Goal: Task Accomplishment & Management: Use online tool/utility

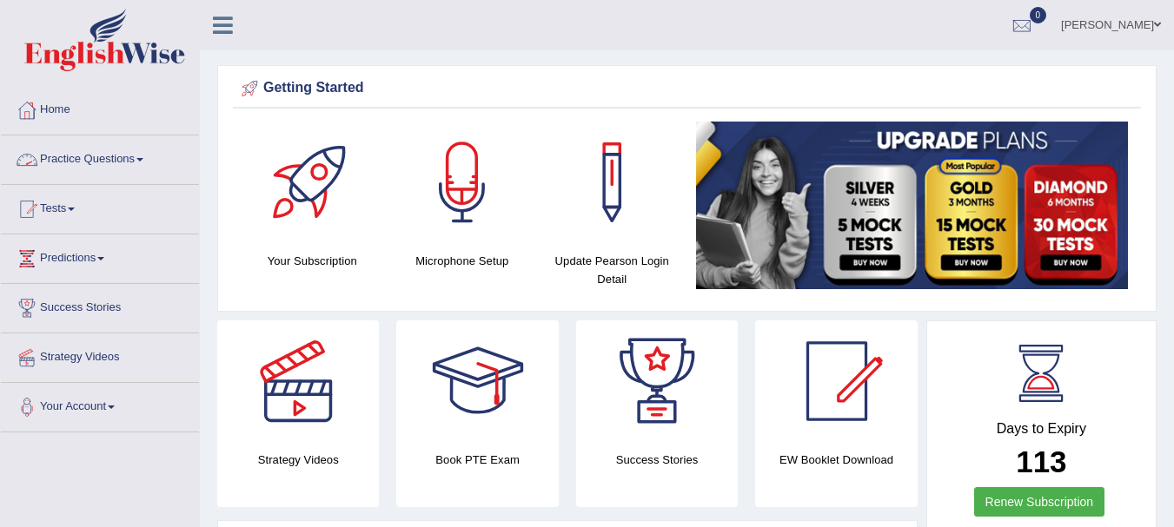
click at [112, 163] on link "Practice Questions" at bounding box center [100, 157] width 198 height 43
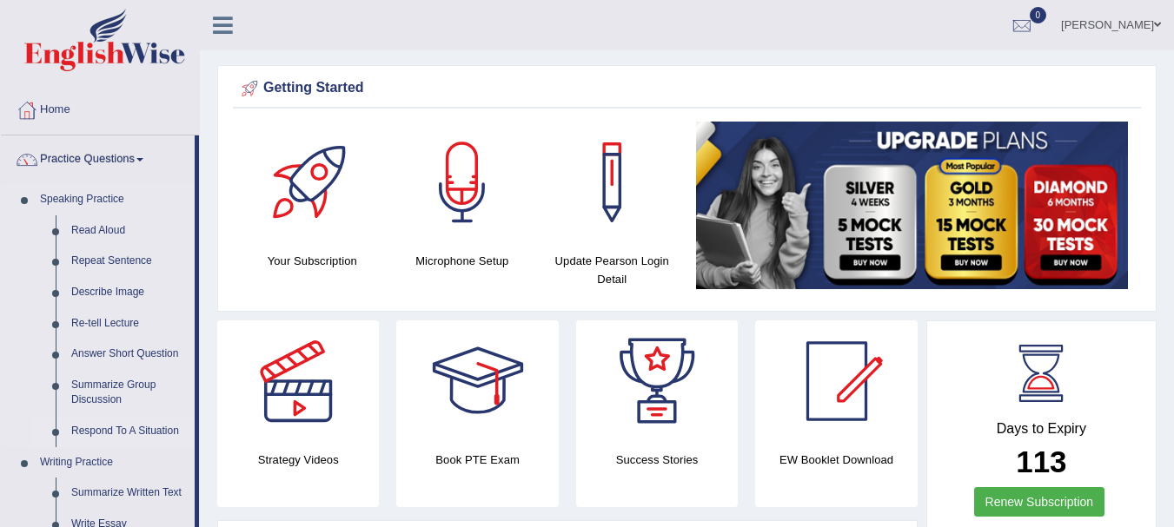
click at [122, 427] on link "Respond To A Situation" at bounding box center [128, 431] width 131 height 31
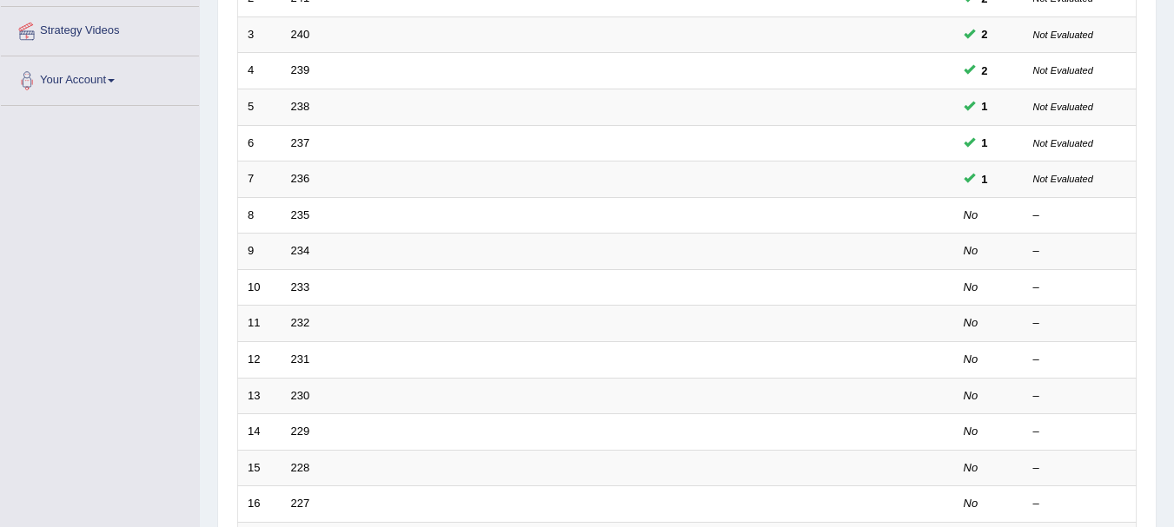
scroll to position [335, 0]
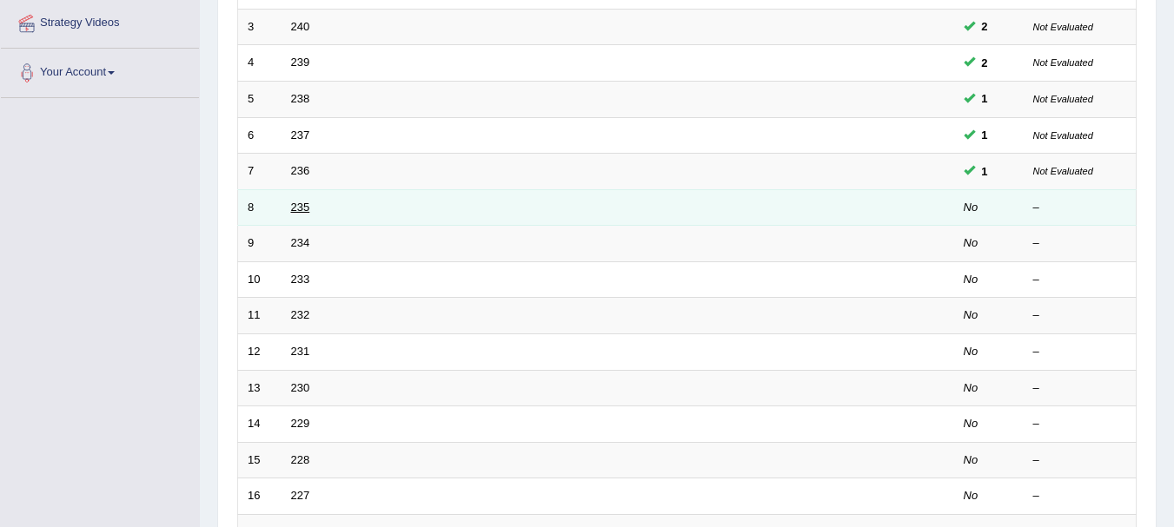
click at [303, 211] on link "235" at bounding box center [300, 207] width 19 height 13
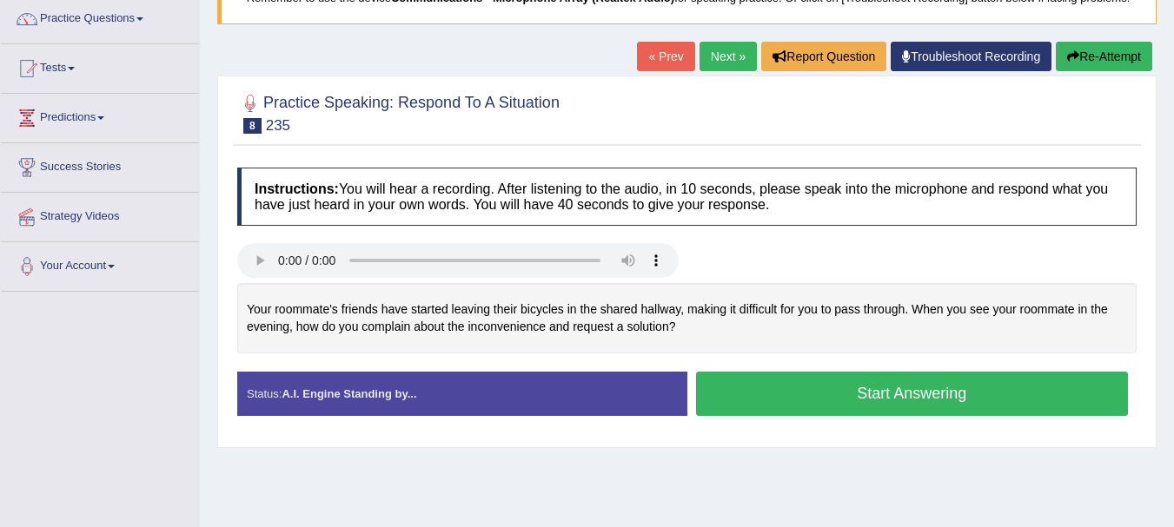
scroll to position [142, 0]
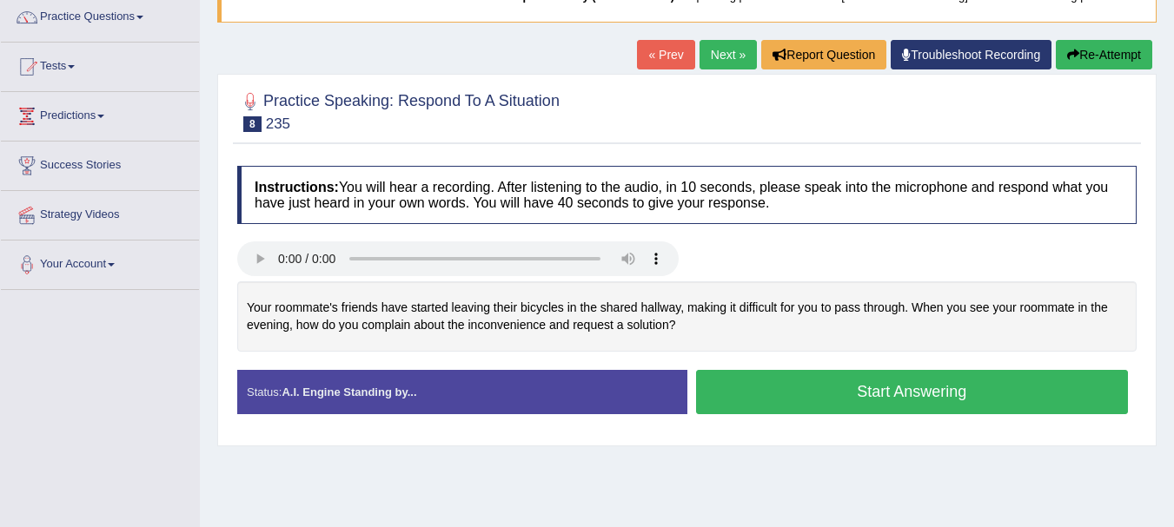
click at [826, 396] on button "Start Answering" at bounding box center [912, 392] width 433 height 44
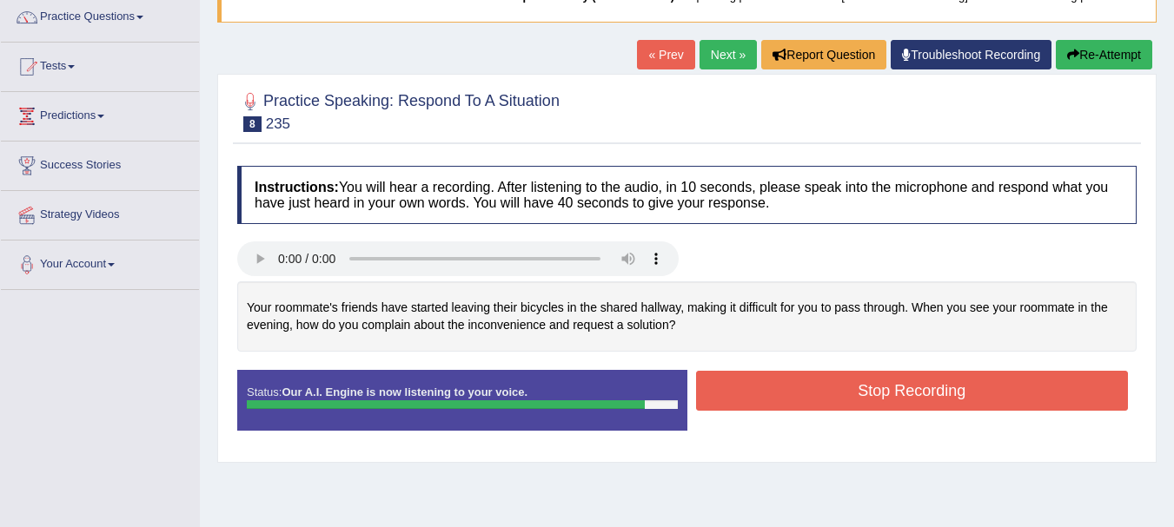
click at [869, 396] on button "Stop Recording" at bounding box center [912, 391] width 433 height 40
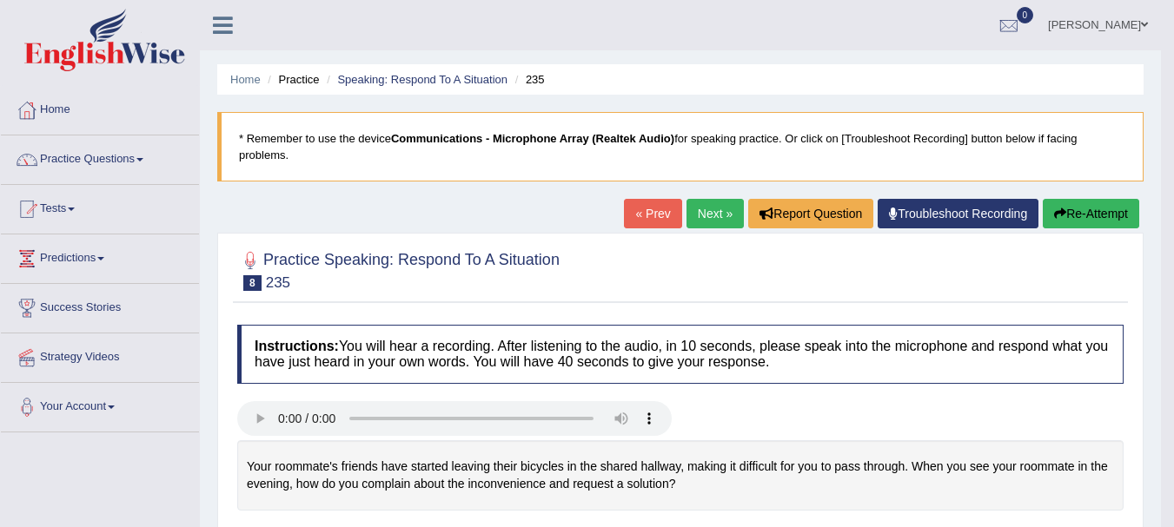
scroll to position [1, 0]
click at [710, 212] on link "Next »" at bounding box center [714, 213] width 57 height 30
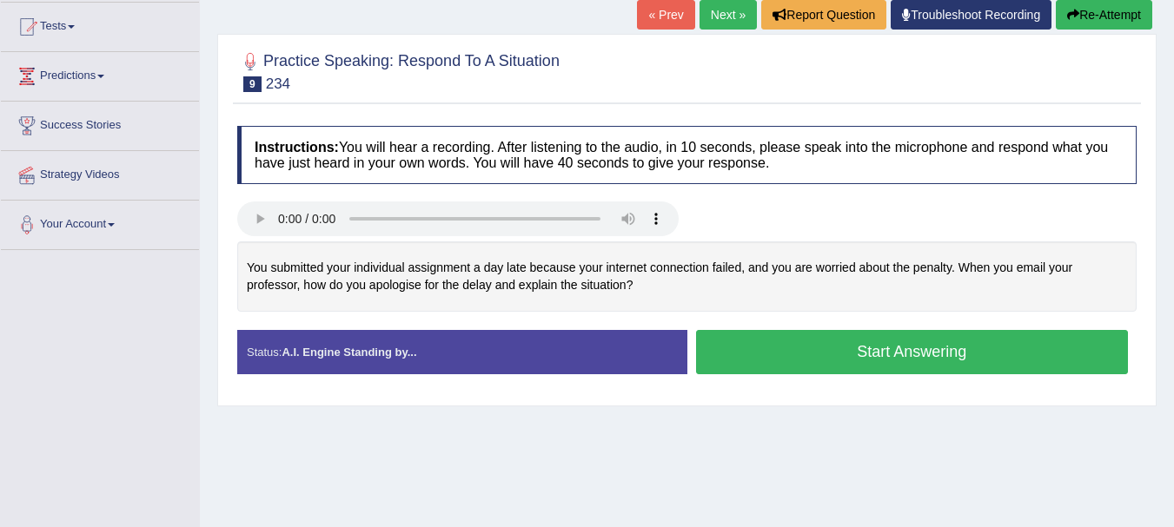
scroll to position [192, 0]
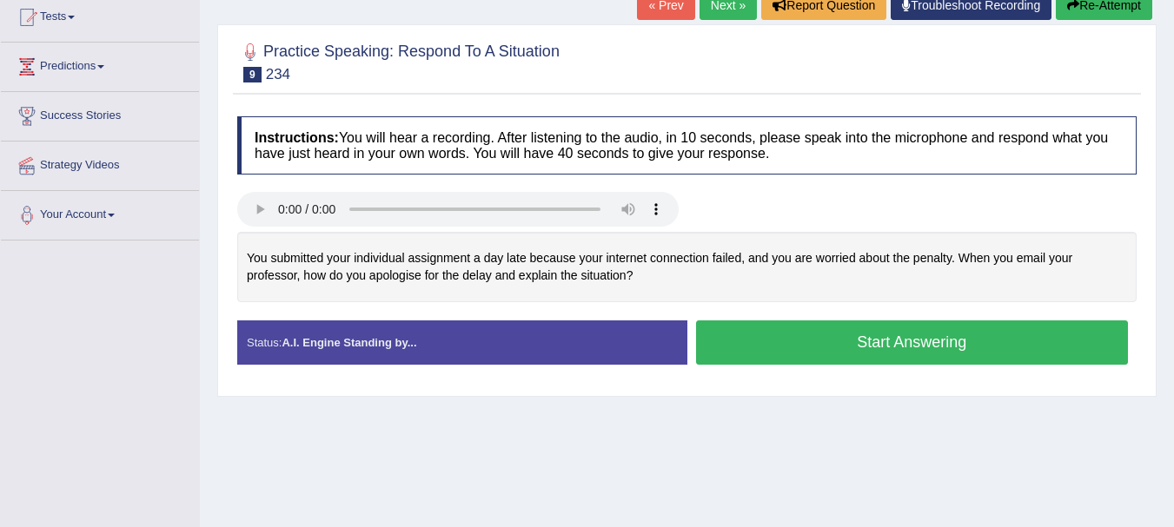
click at [840, 337] on button "Start Answering" at bounding box center [912, 343] width 433 height 44
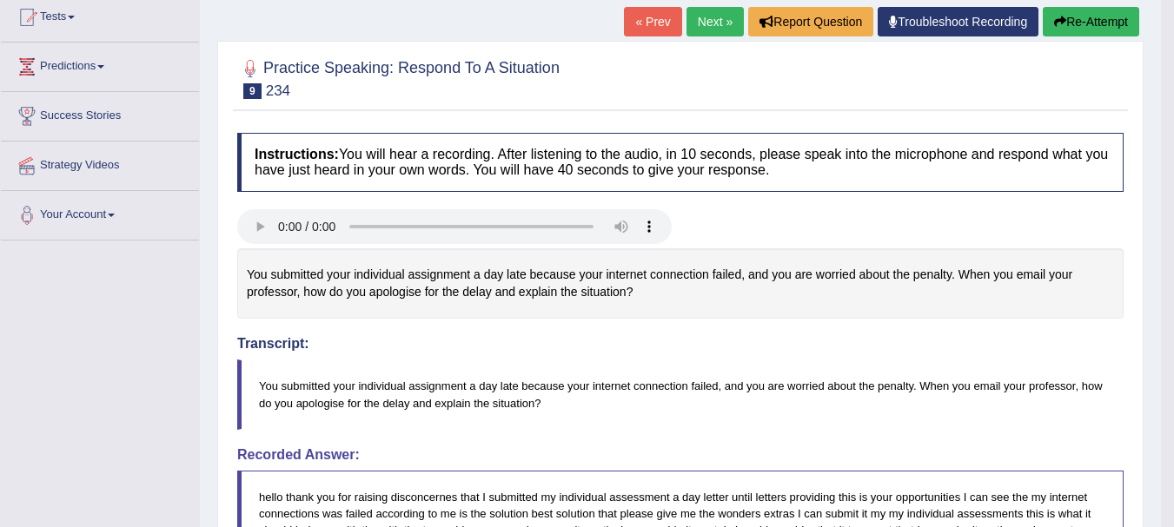
scroll to position [189, 0]
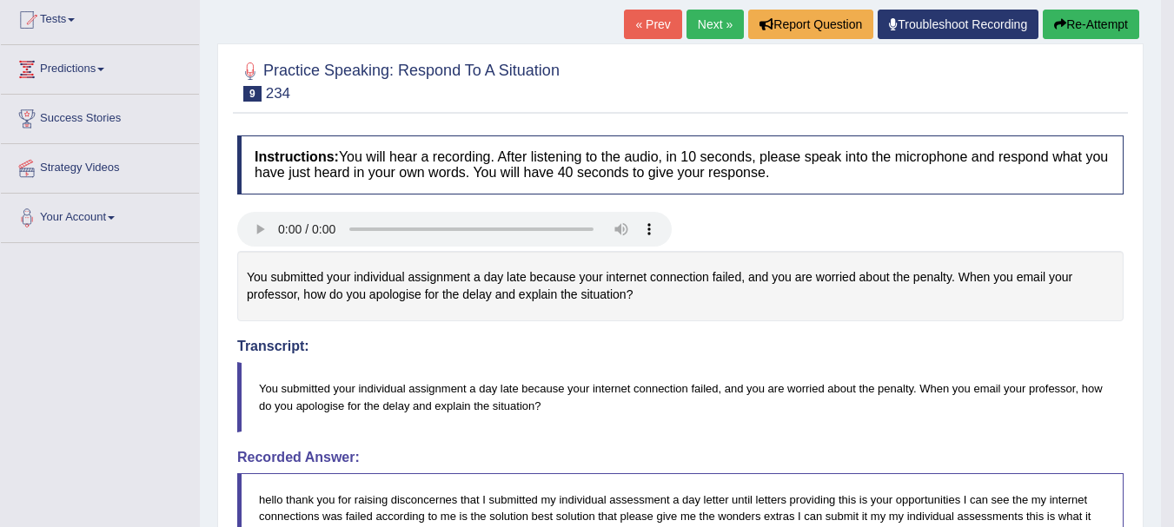
click at [1086, 20] on button "Re-Attempt" at bounding box center [1091, 25] width 96 height 30
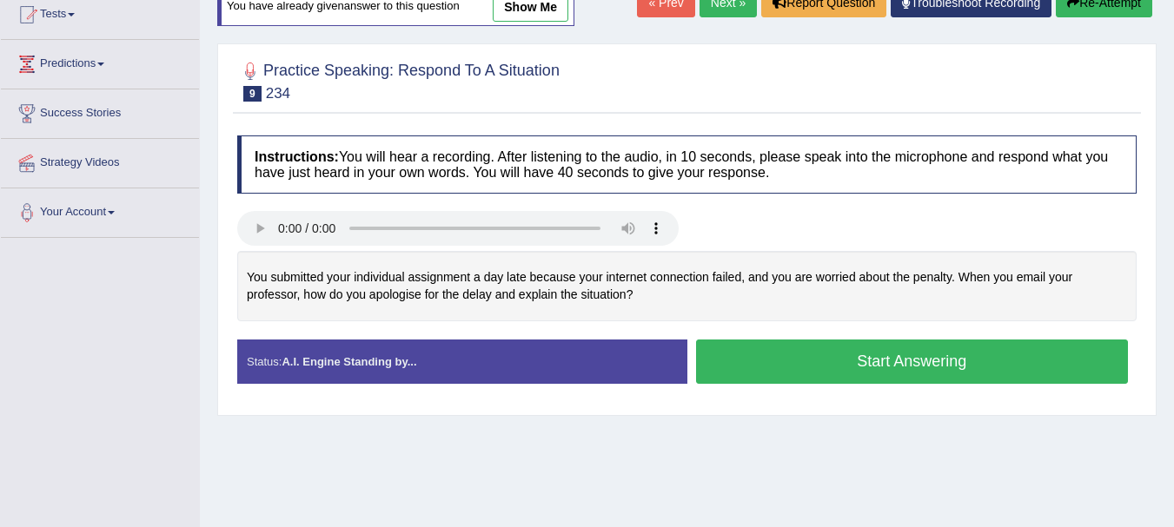
click at [890, 358] on button "Start Answering" at bounding box center [912, 362] width 433 height 44
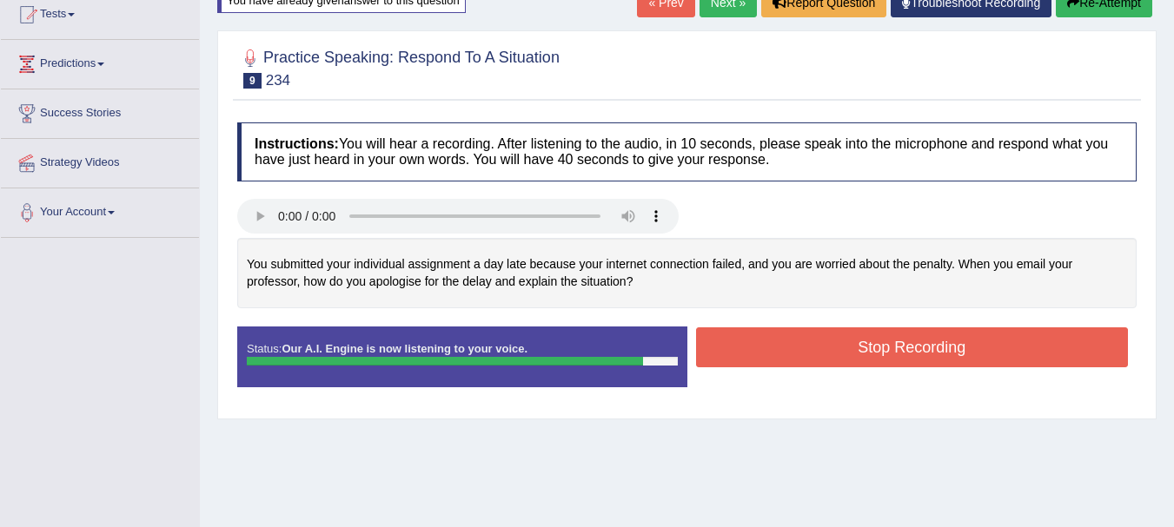
click at [923, 333] on button "Stop Recording" at bounding box center [912, 348] width 433 height 40
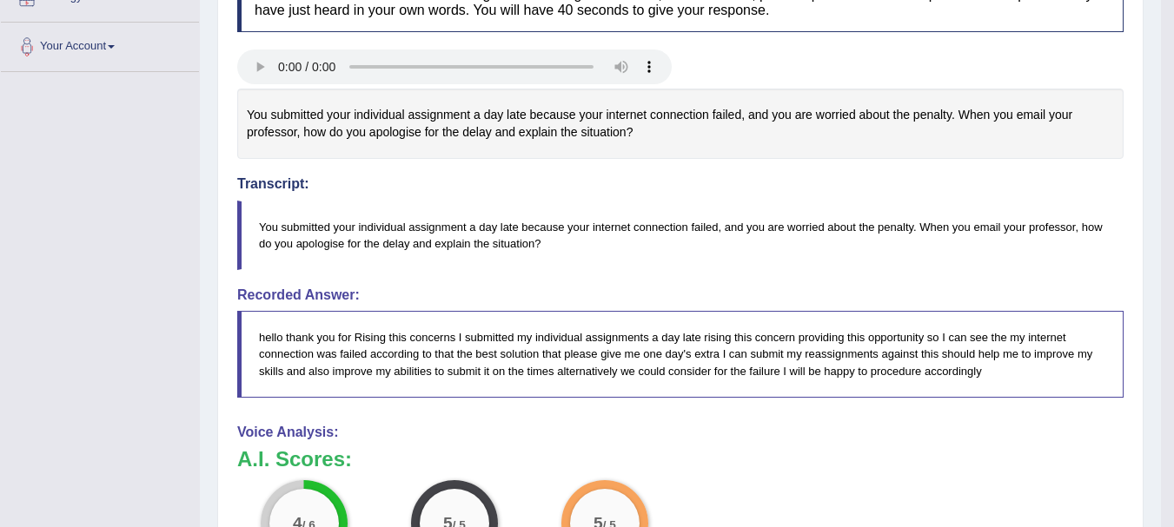
scroll to position [358, 0]
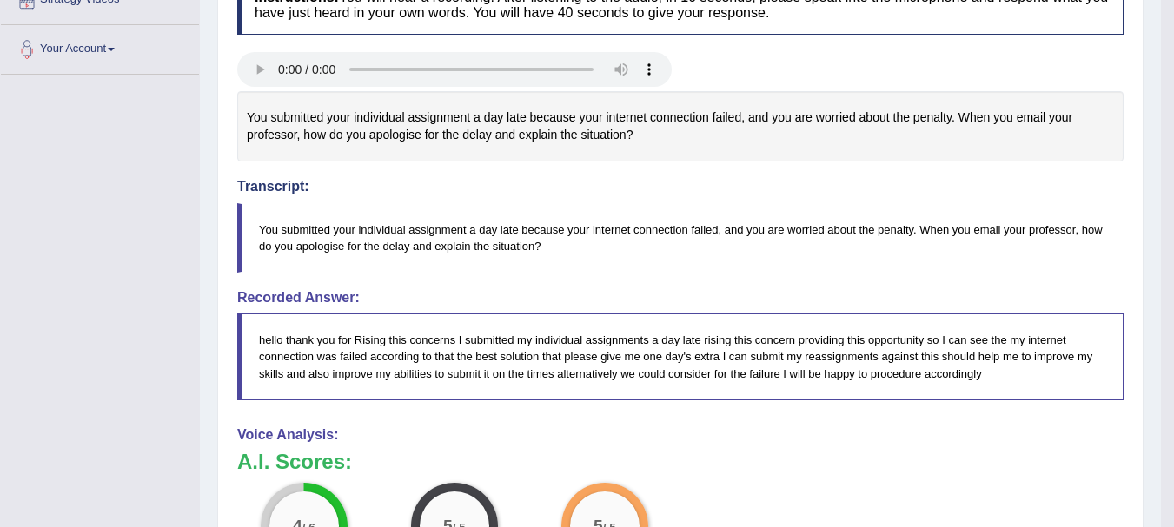
drag, startPoint x: 1137, startPoint y: 320, endPoint x: 1128, endPoint y: 196, distance: 124.6
click at [1128, 196] on div "Practice Speaking: Respond To A Situation 9 234 Instructions: You will hear a r…" at bounding box center [680, 373] width 926 height 979
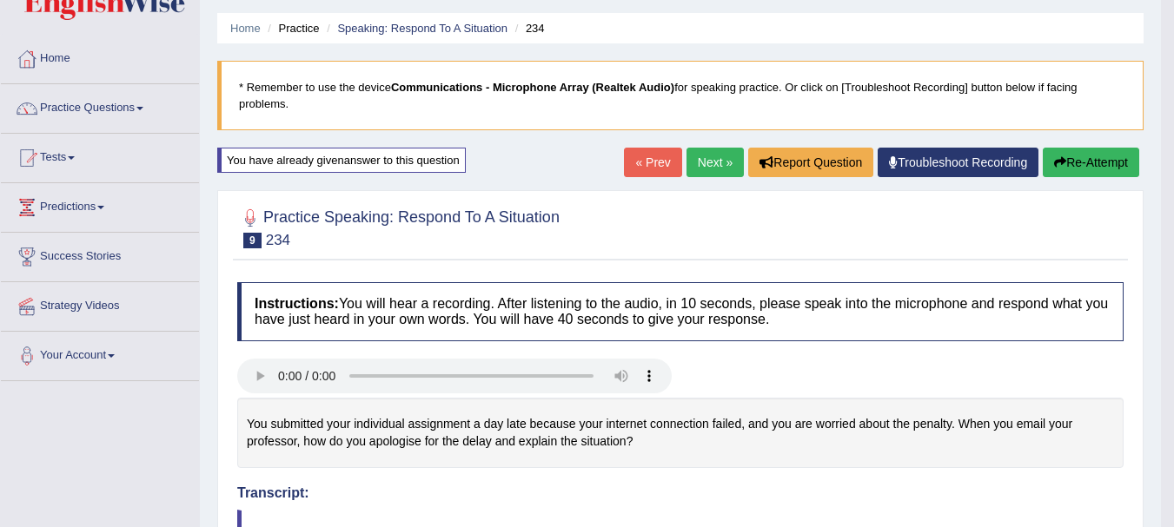
scroll to position [58, 0]
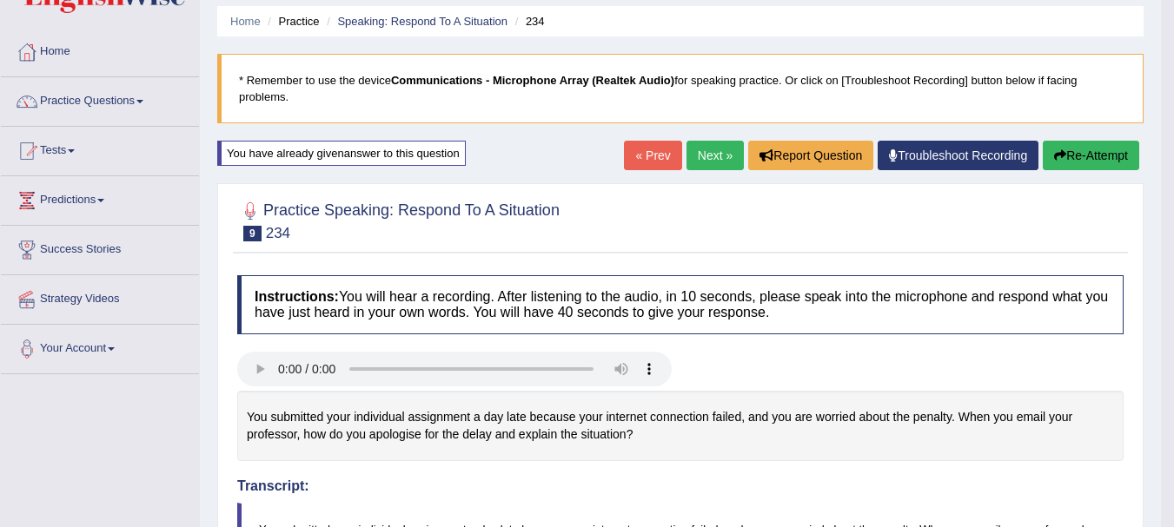
click at [709, 165] on link "Next »" at bounding box center [714, 156] width 57 height 30
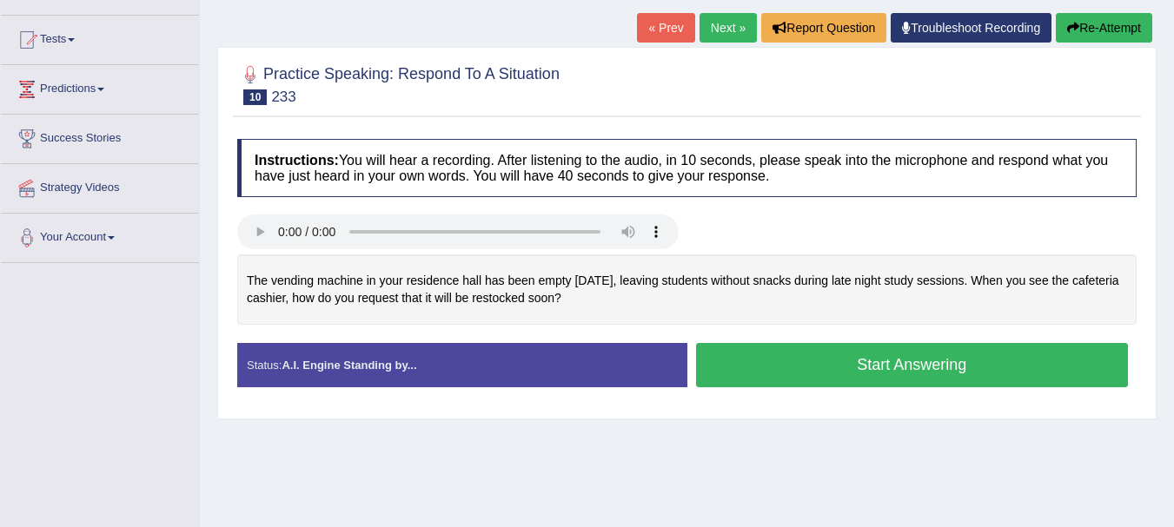
scroll to position [200, 0]
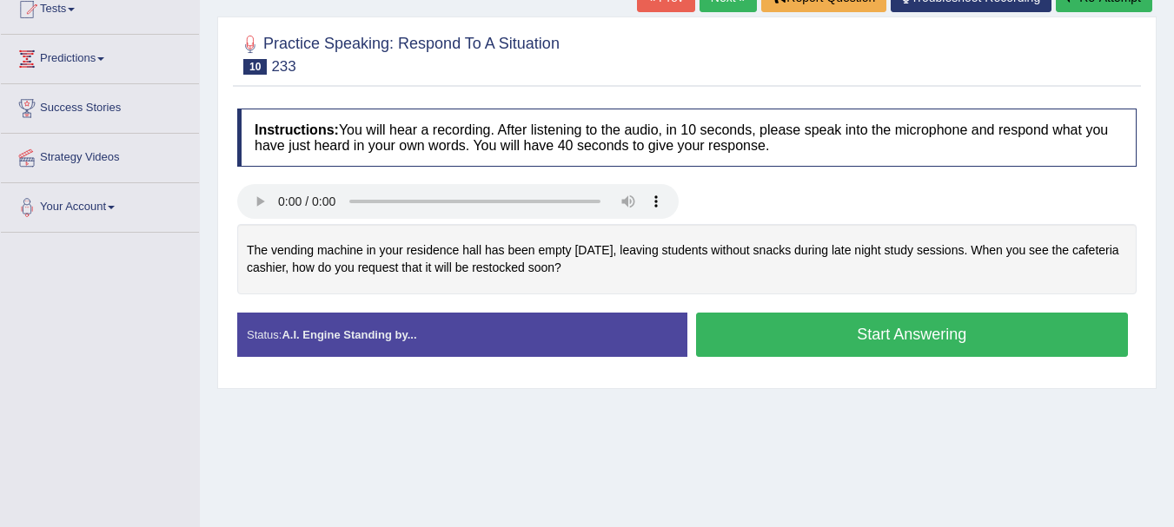
click at [877, 332] on button "Start Answering" at bounding box center [912, 335] width 433 height 44
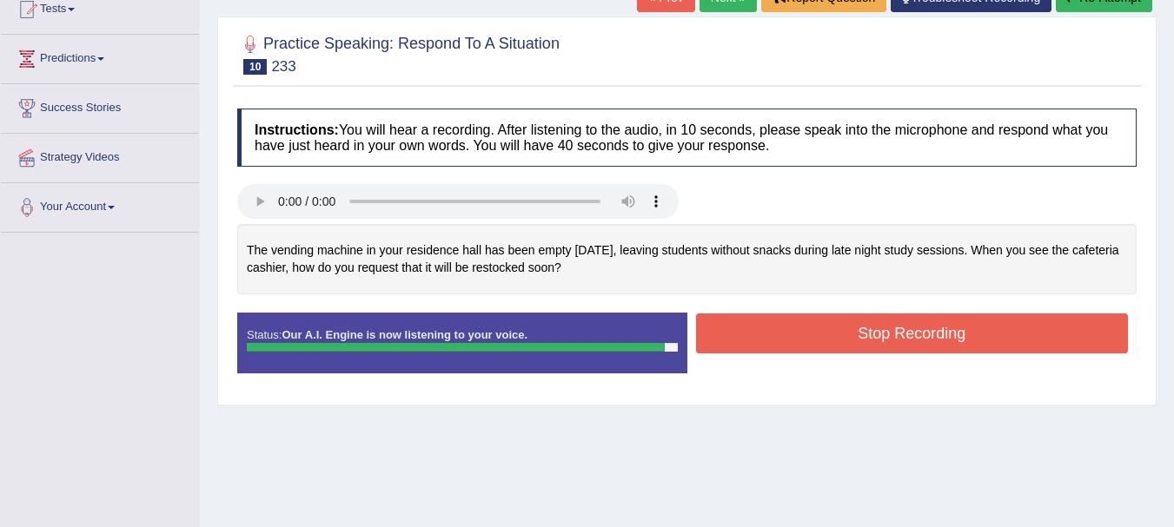
click at [929, 327] on button "Stop Recording" at bounding box center [912, 334] width 433 height 40
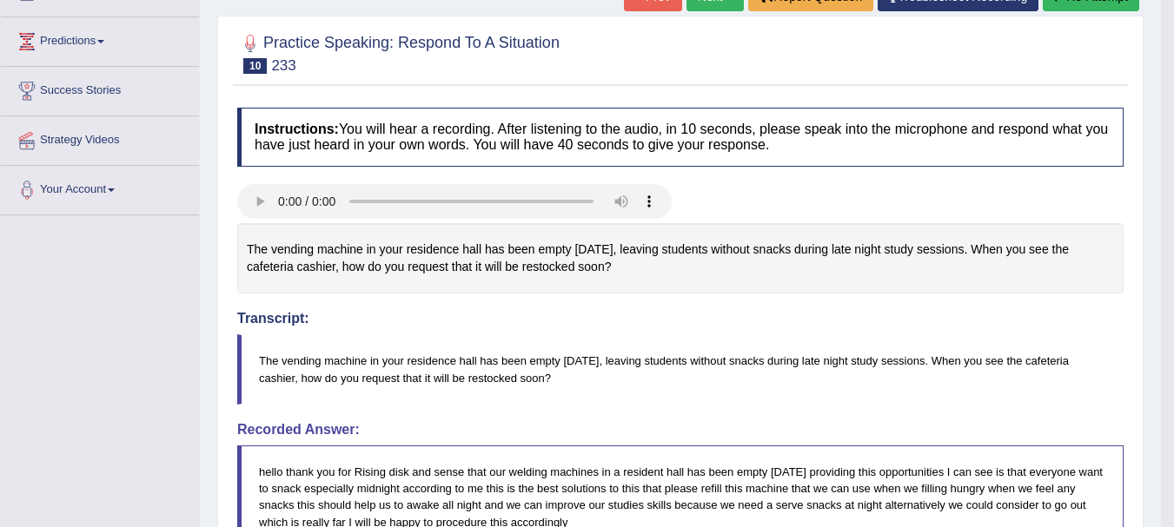
scroll to position [0, 0]
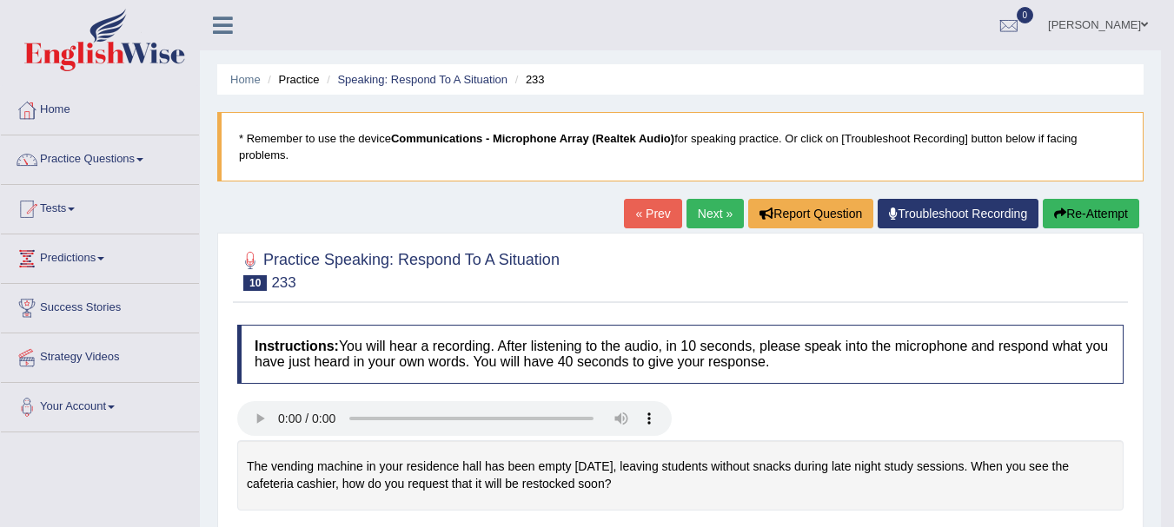
click at [708, 213] on link "Next »" at bounding box center [714, 214] width 57 height 30
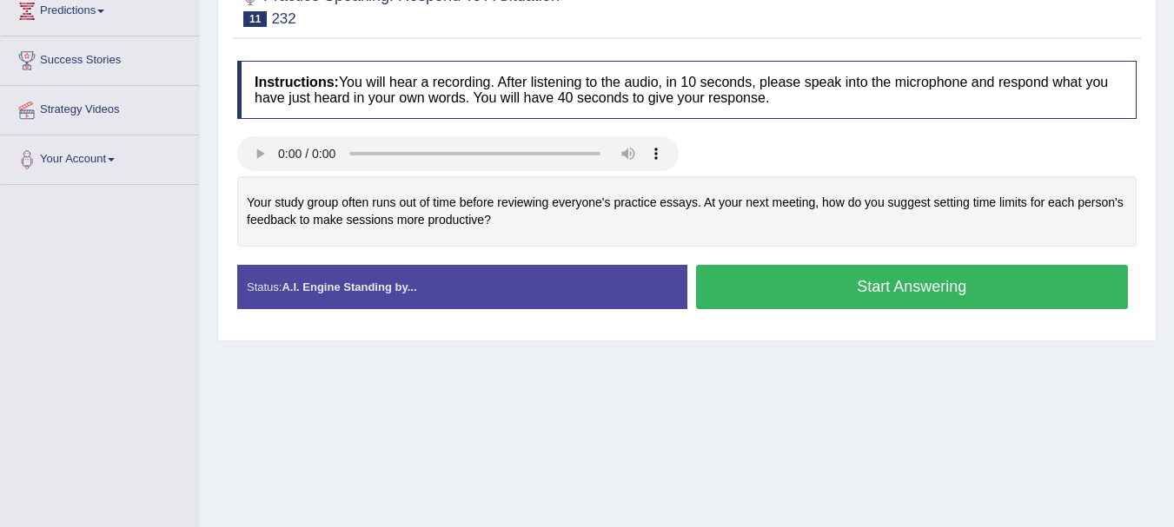
scroll to position [249, 0]
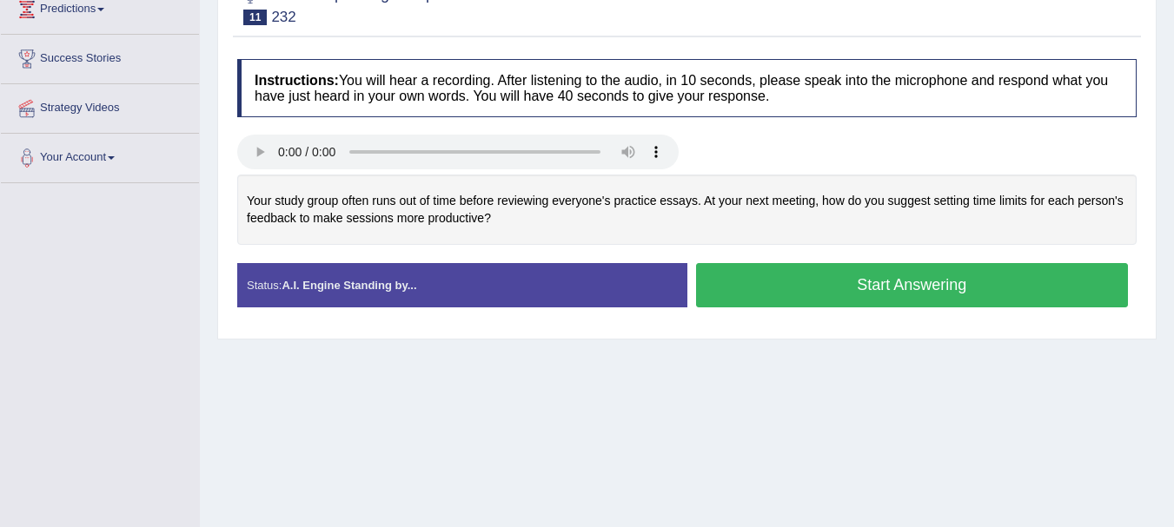
click at [283, 210] on div "Your study group often runs out of time before reviewing everyone's practice es…" at bounding box center [686, 210] width 899 height 70
click at [972, 289] on button "Start Answering" at bounding box center [912, 285] width 433 height 44
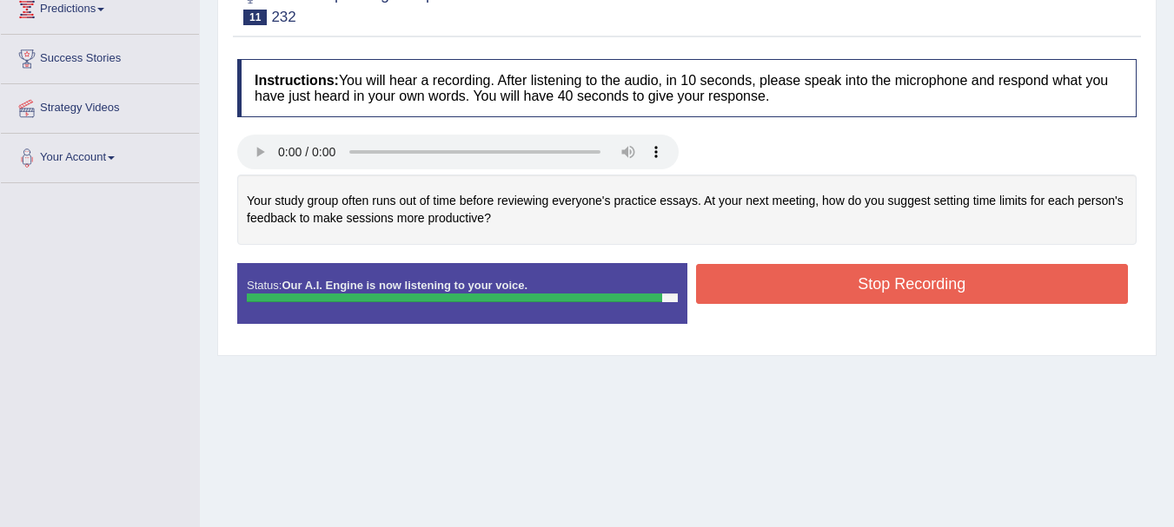
click at [972, 289] on button "Stop Recording" at bounding box center [912, 284] width 433 height 40
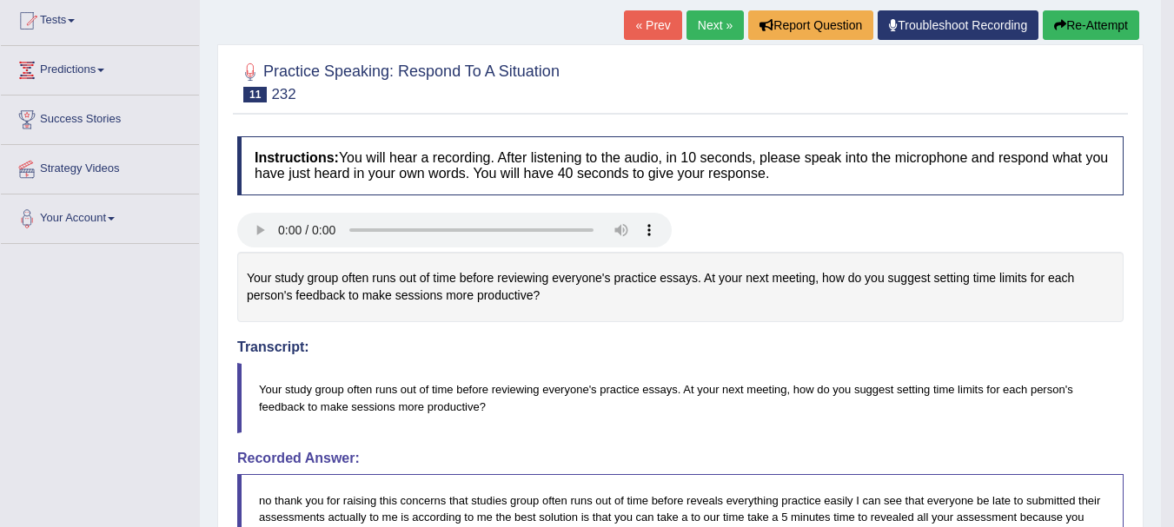
scroll to position [119, 0]
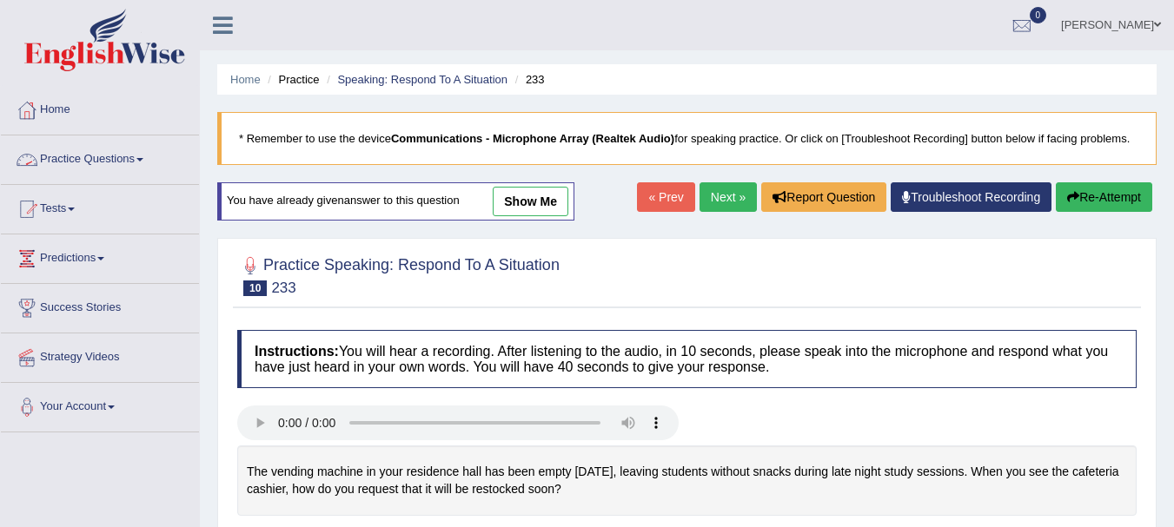
click at [127, 155] on link "Practice Questions" at bounding box center [100, 157] width 198 height 43
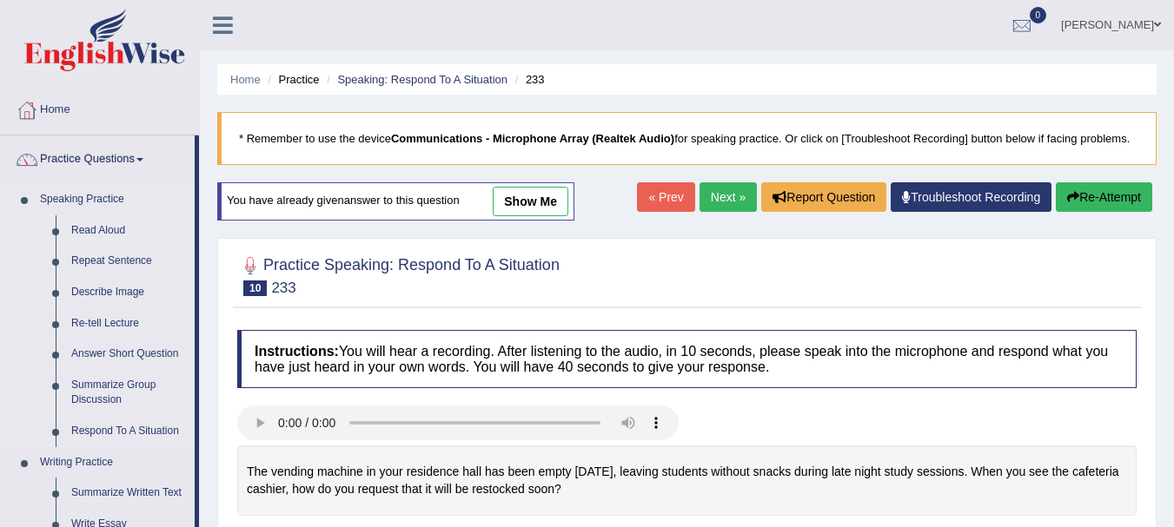
click at [98, 223] on link "Read Aloud" at bounding box center [128, 230] width 131 height 31
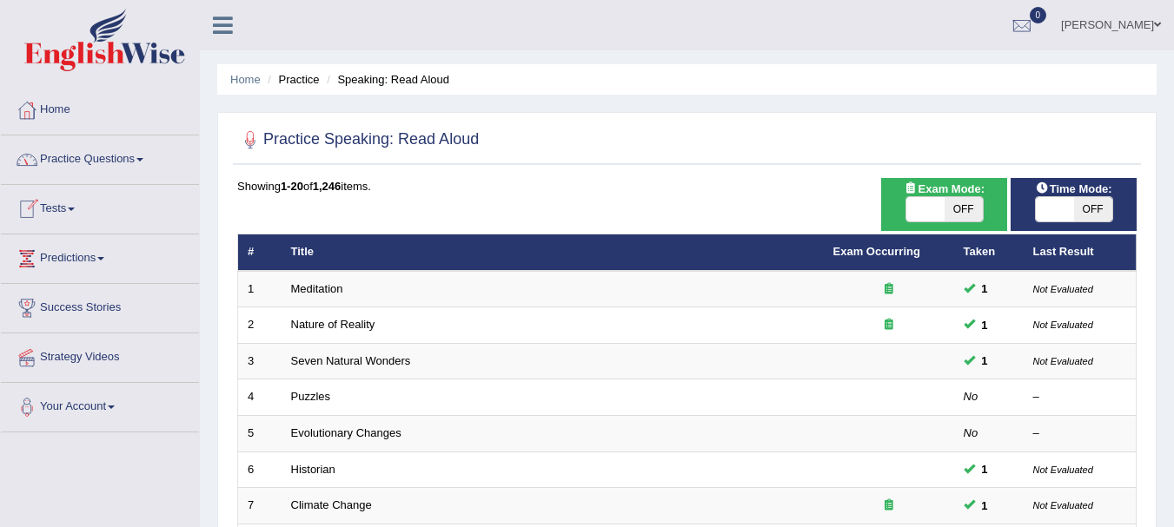
click at [76, 203] on link "Tests" at bounding box center [100, 206] width 198 height 43
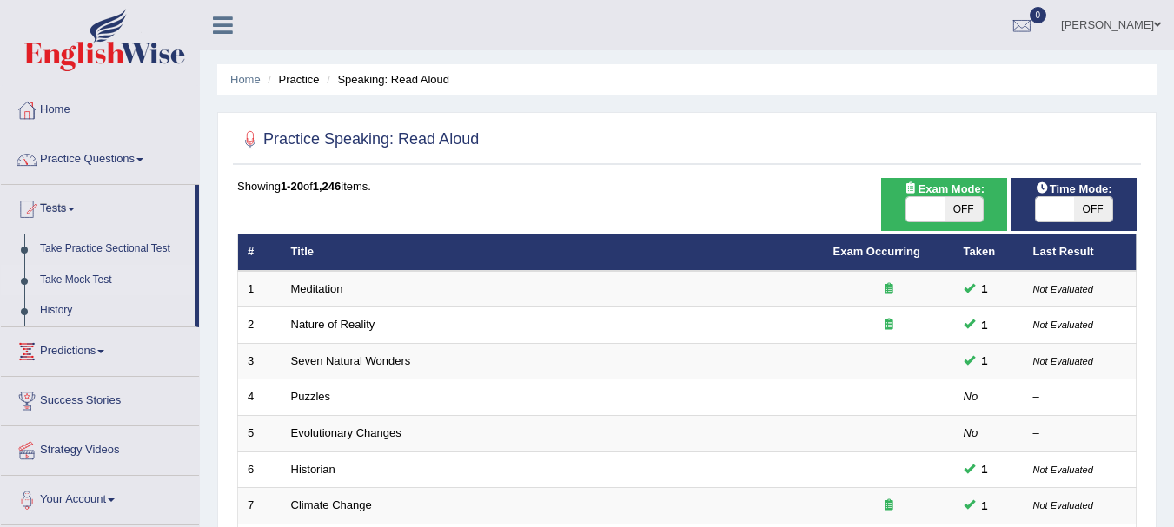
click at [69, 280] on link "Take Mock Test" at bounding box center [113, 280] width 162 height 31
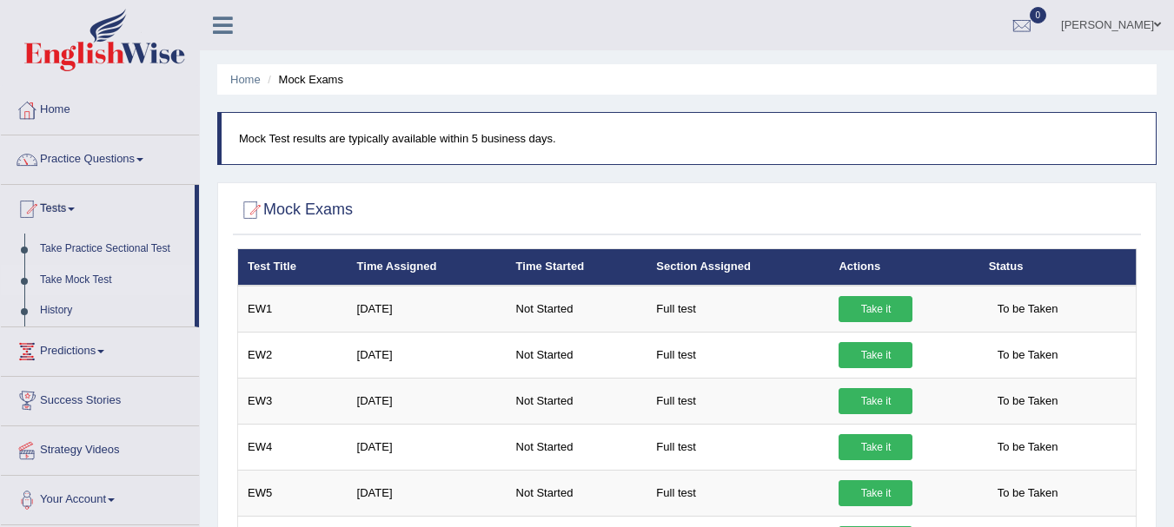
click at [92, 279] on link "Take Mock Test" at bounding box center [113, 280] width 162 height 31
click at [74, 249] on link "Take Practice Sectional Test" at bounding box center [113, 249] width 162 height 31
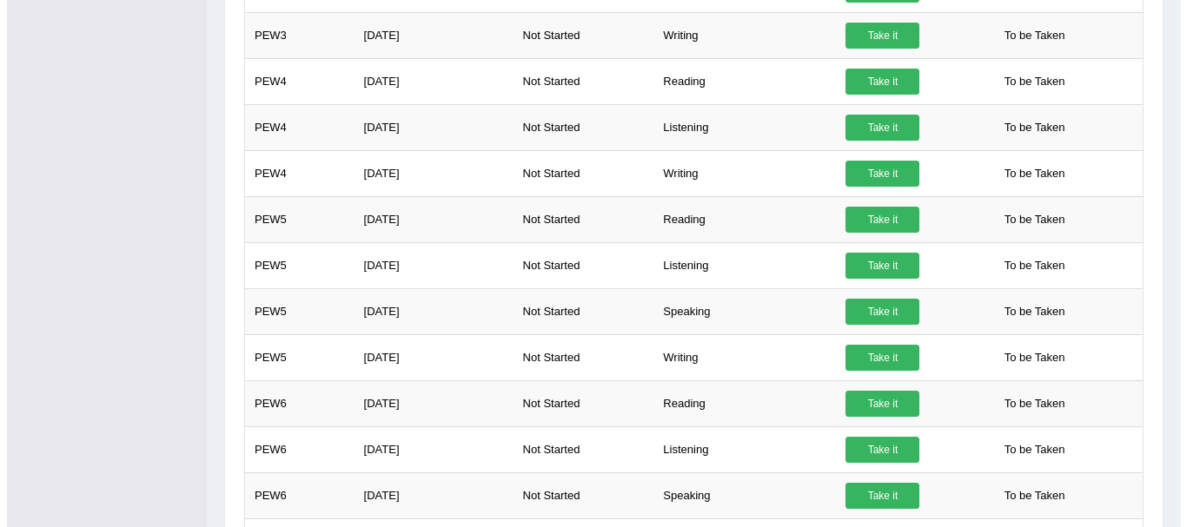
scroll to position [557, 0]
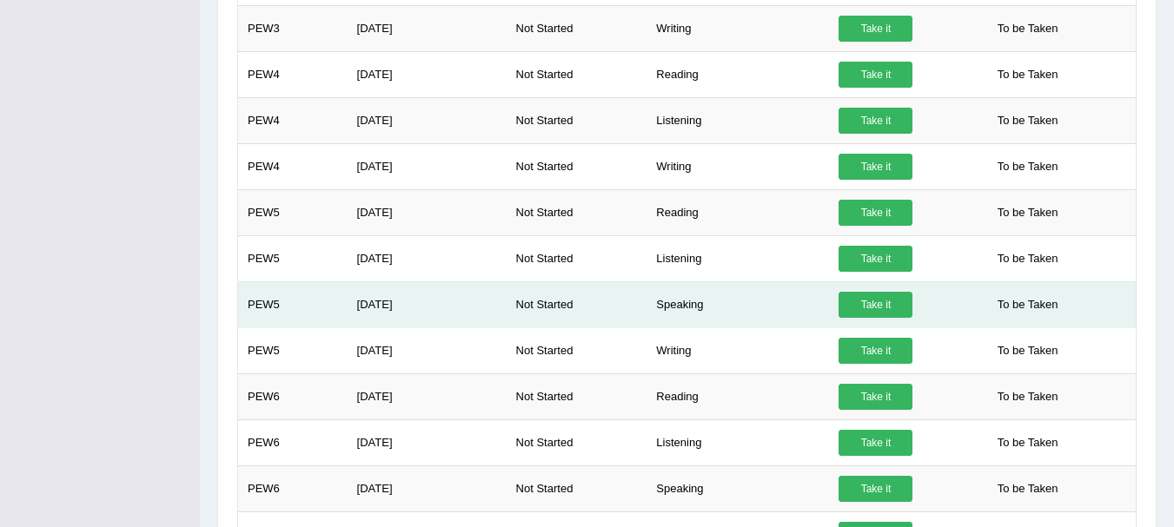
click at [876, 308] on link "Take it" at bounding box center [875, 305] width 74 height 26
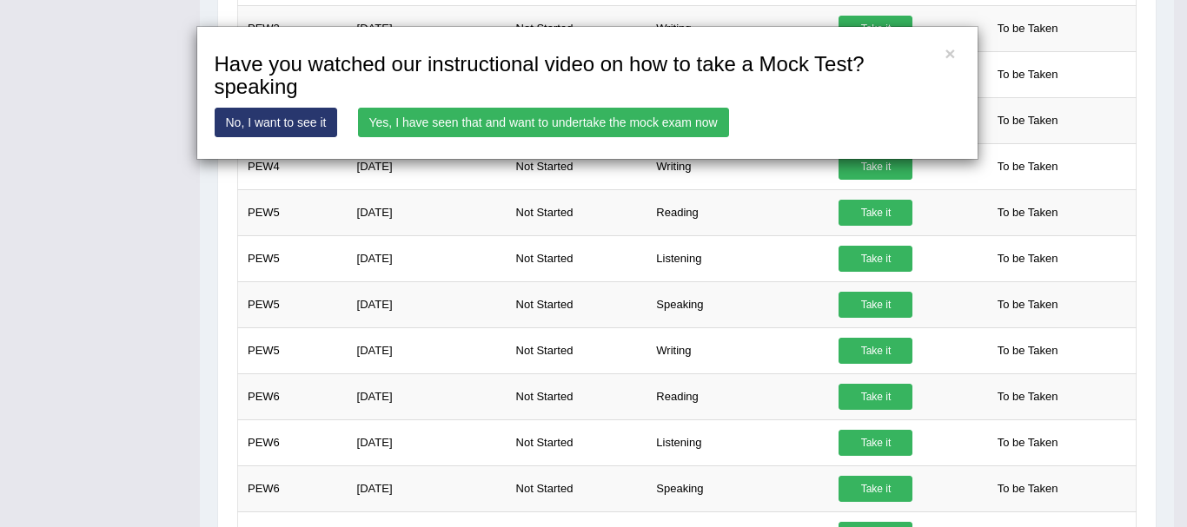
click at [288, 116] on link "No, I want to see it" at bounding box center [276, 123] width 123 height 30
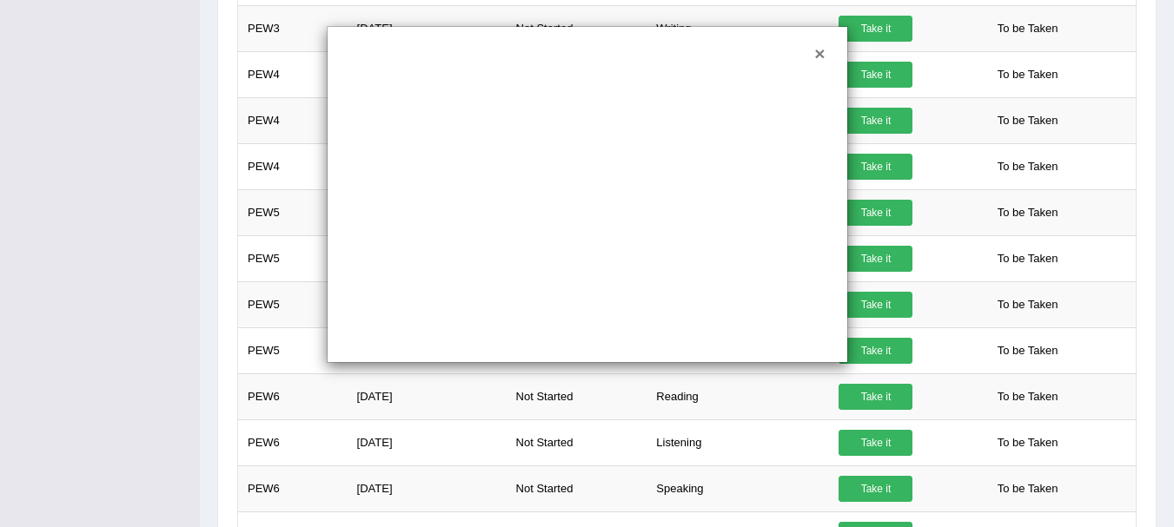
click at [824, 53] on button "×" at bounding box center [819, 53] width 10 height 18
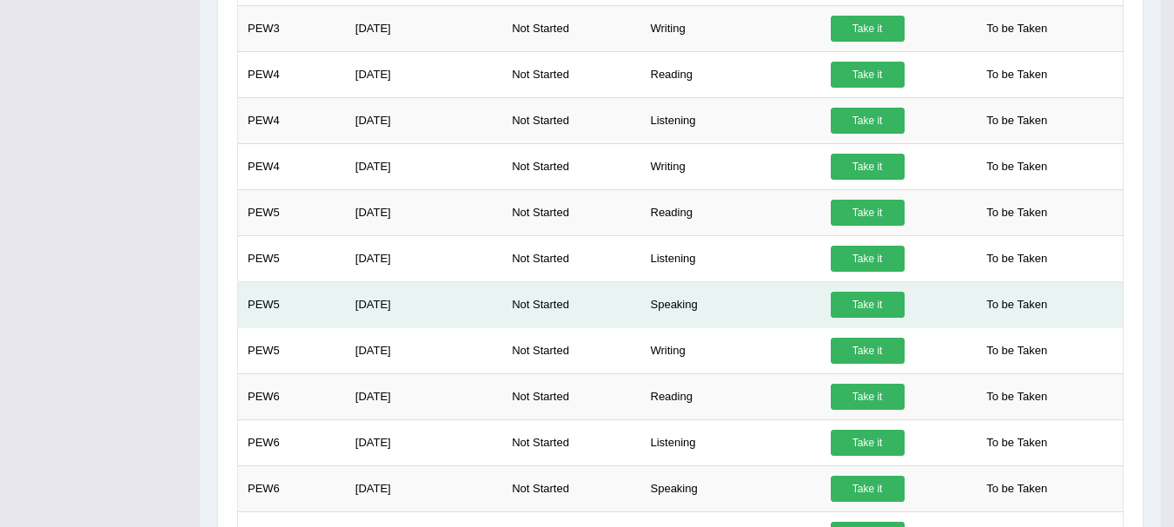
click at [863, 304] on link "Take it" at bounding box center [868, 305] width 74 height 26
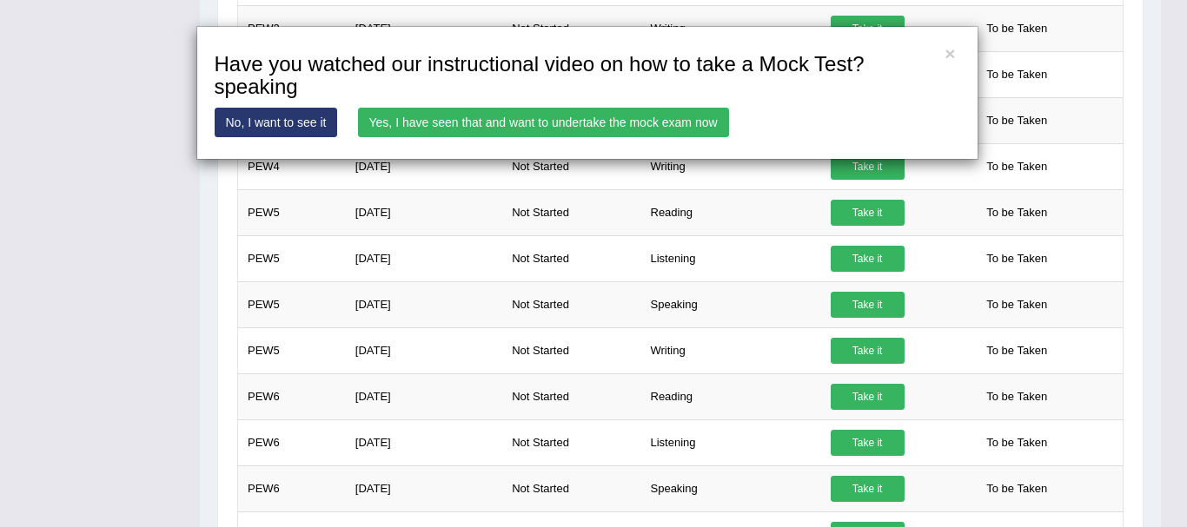
click at [561, 122] on link "Yes, I have seen that and want to undertake the mock exam now" at bounding box center [543, 123] width 371 height 30
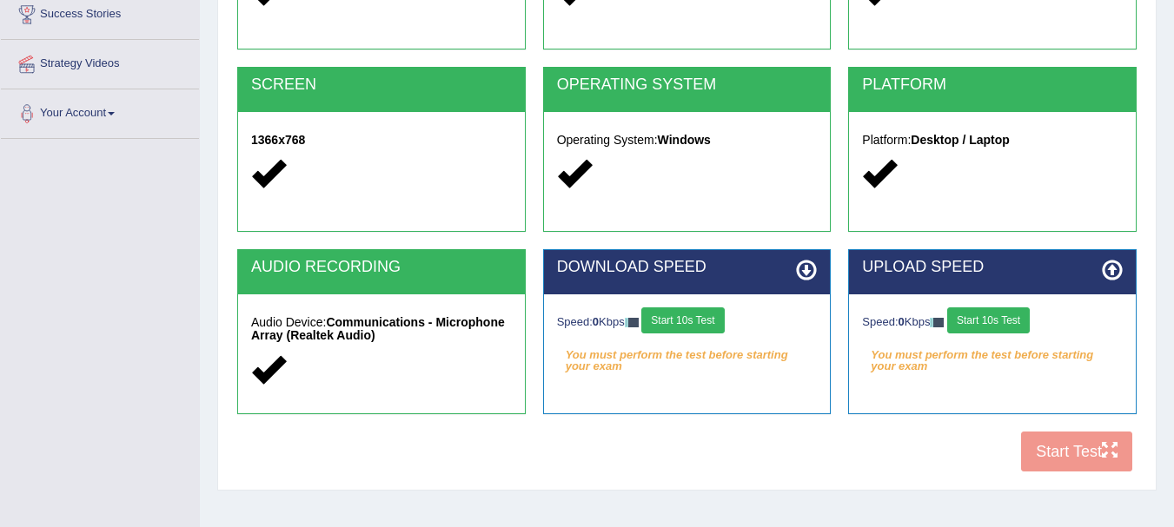
scroll to position [385, 0]
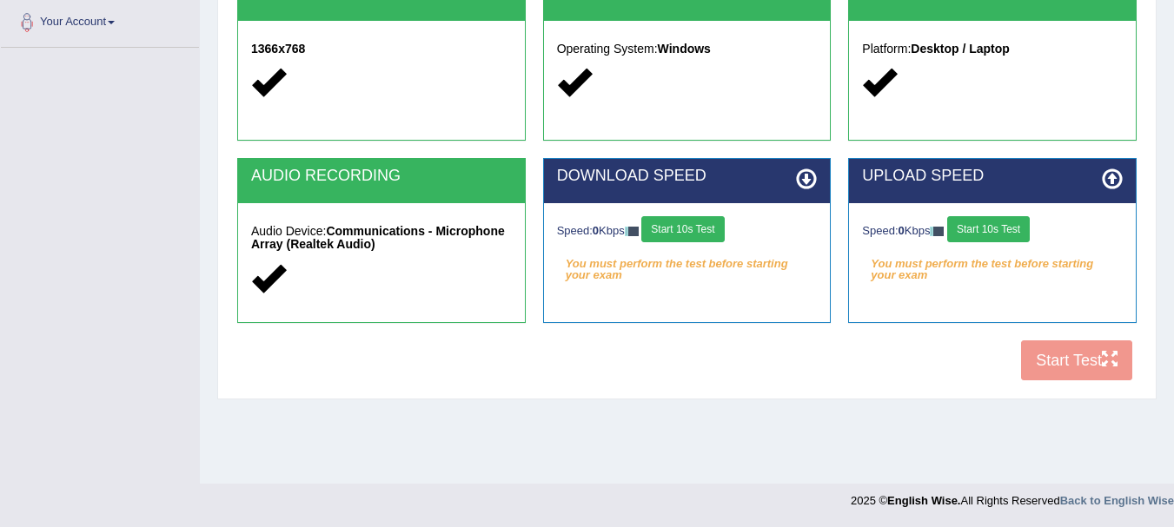
click at [679, 229] on button "Start 10s Test" at bounding box center [682, 229] width 83 height 26
click at [1017, 231] on button "Start 10s Test" at bounding box center [988, 229] width 83 height 26
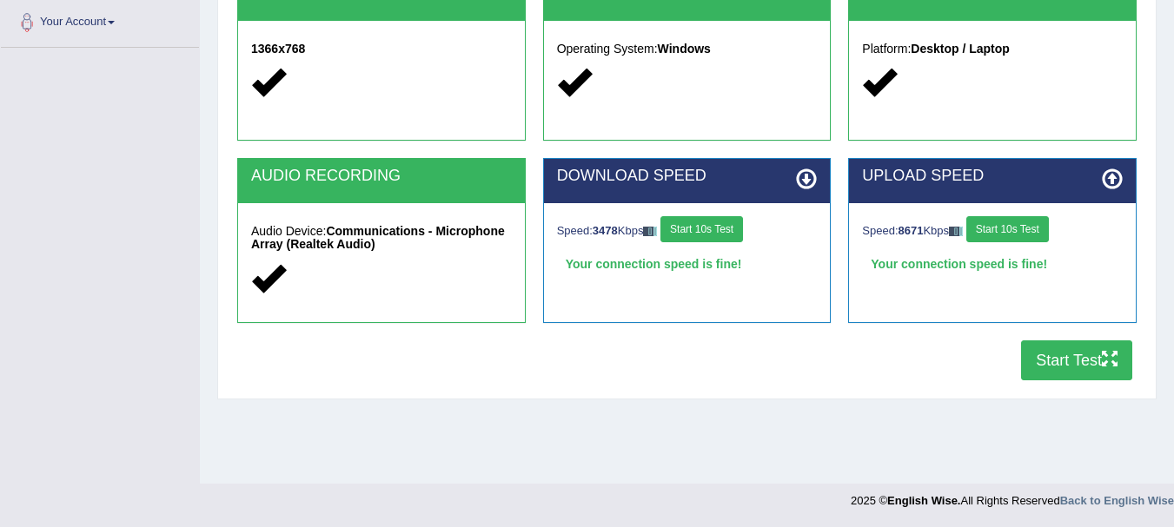
click at [1054, 361] on button "Start Test" at bounding box center [1076, 361] width 111 height 40
